Goal: Task Accomplishment & Management: Complete application form

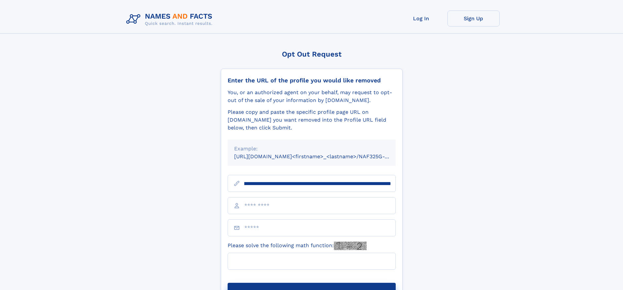
scroll to position [0, 84]
type input "**********"
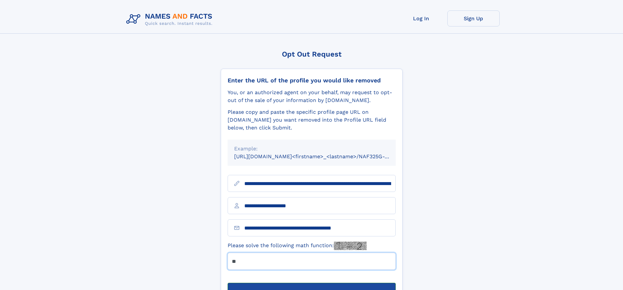
type input "**"
click at [311, 283] on button "Submit Opt Out Request" at bounding box center [312, 293] width 168 height 21
